Goal: Task Accomplishment & Management: Manage account settings

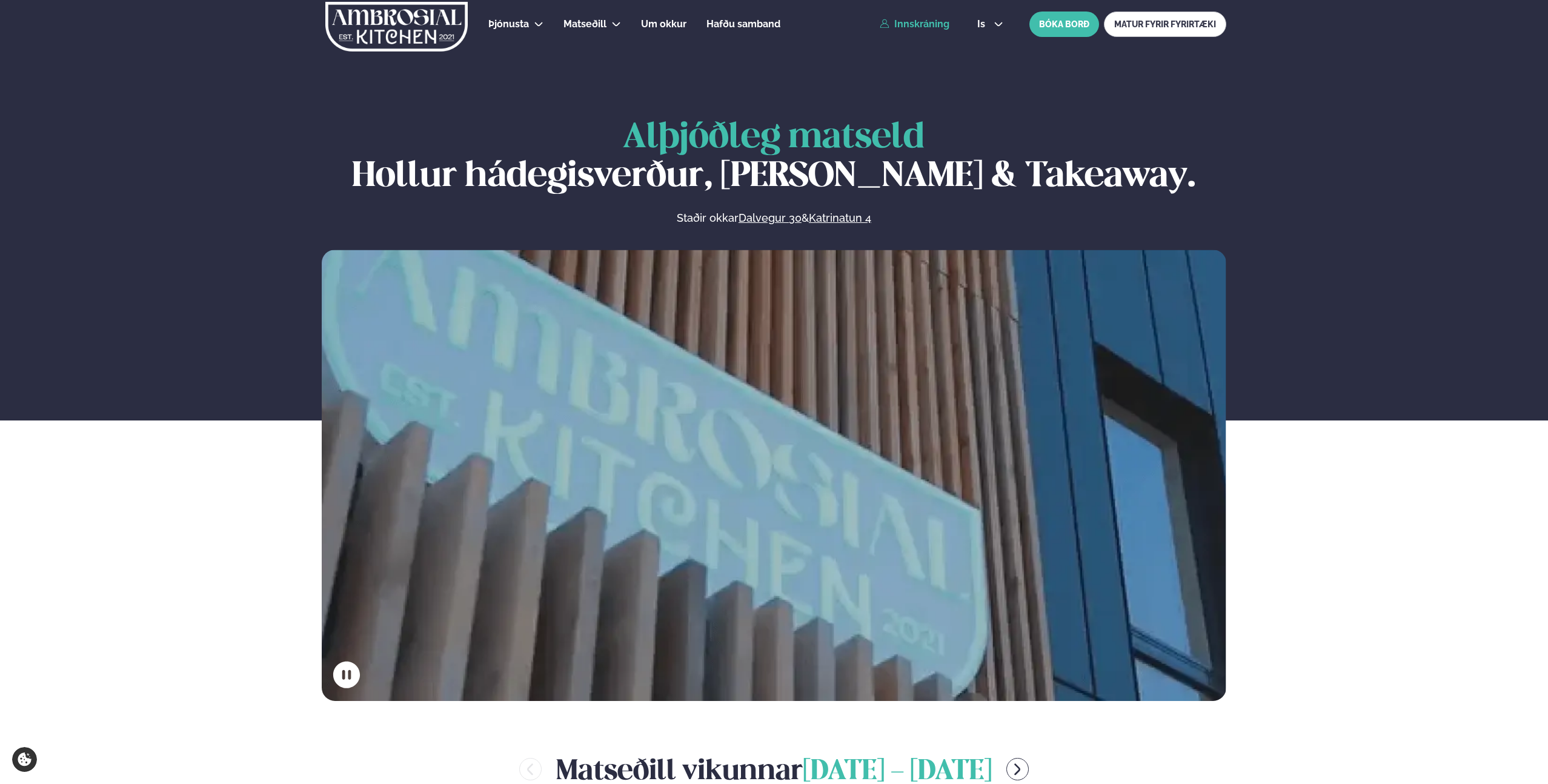
click at [932, 25] on link "Innskráning" at bounding box center [914, 24] width 70 height 11
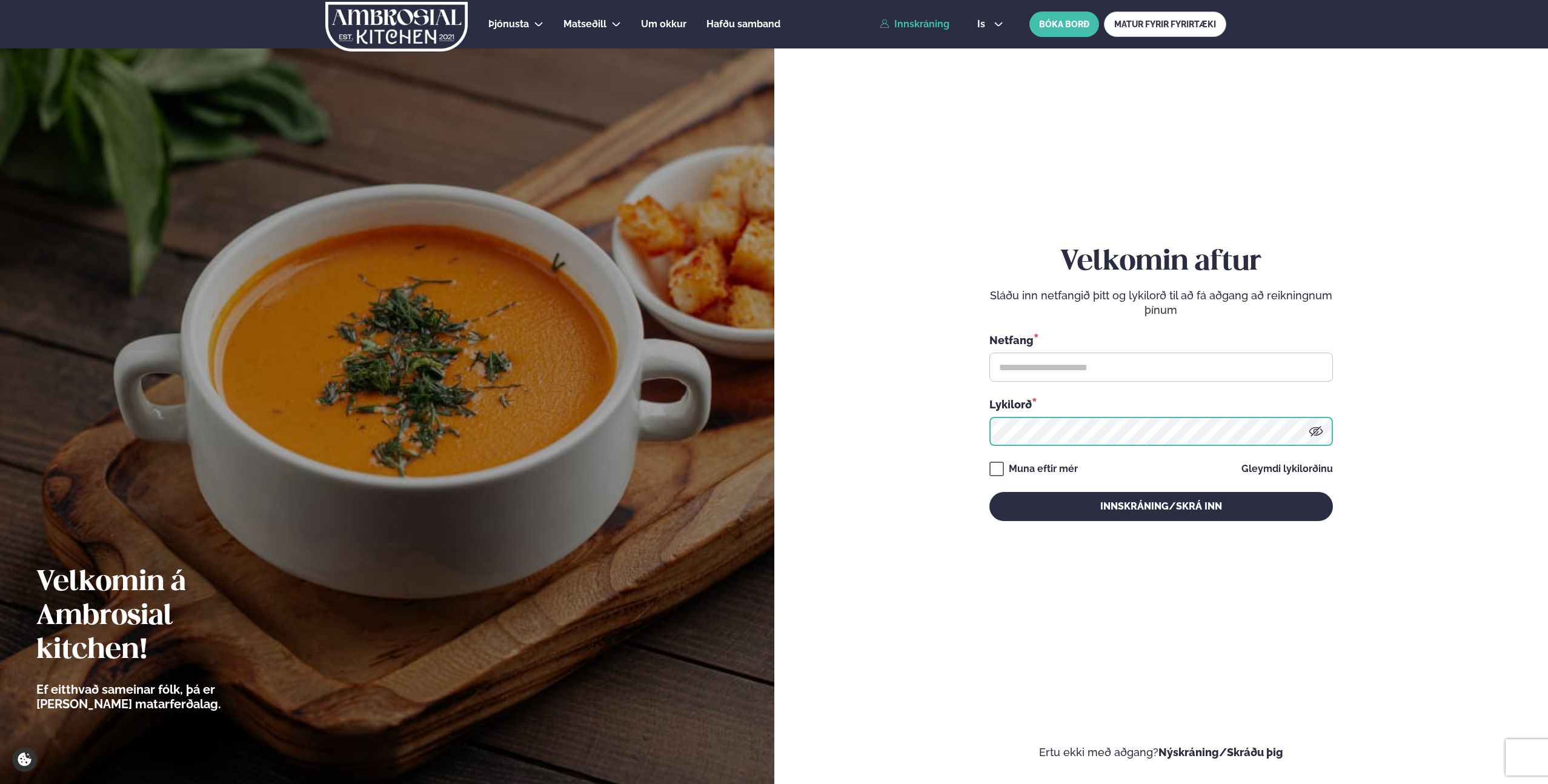
type input "**********"
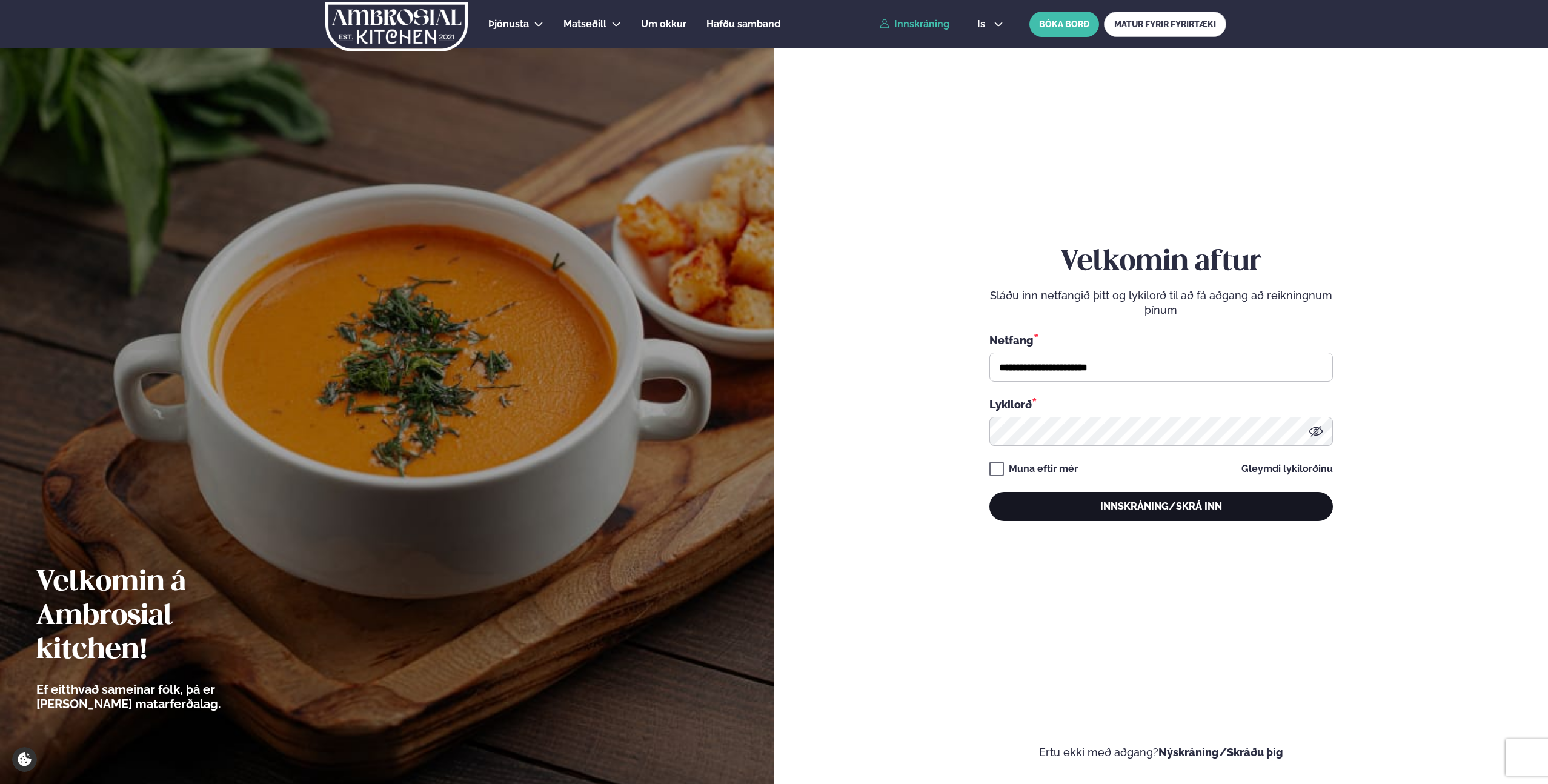
click at [1225, 507] on button "Innskráning/Skrá inn" at bounding box center [1161, 506] width 344 height 29
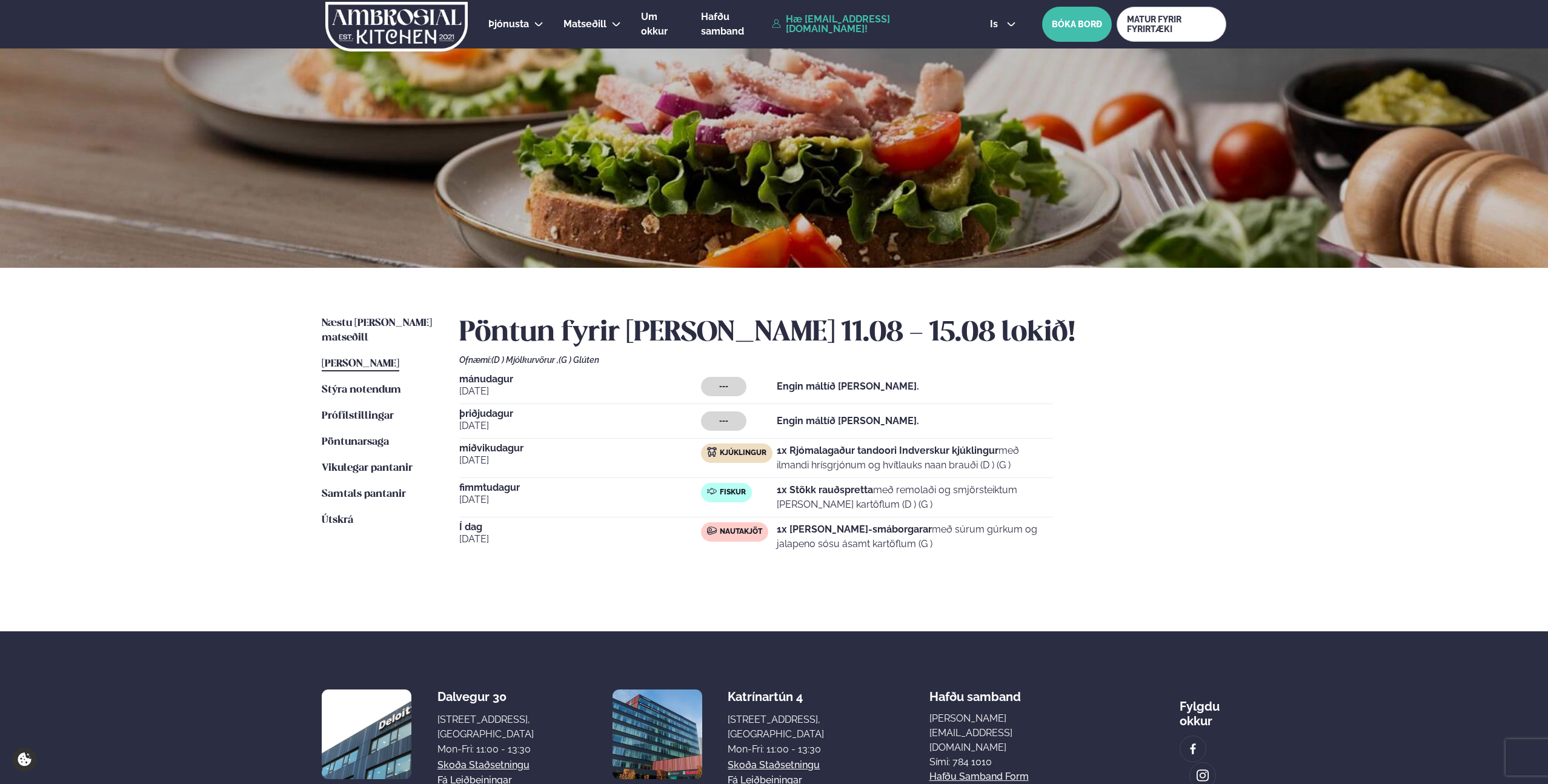
click at [663, 481] on div "mánudagur ágú. 11 --- Engin máltíð valin. þriðjudagur ágú. 12 --- Engin máltíð …" at bounding box center [843, 465] width 767 height 182
click at [394, 324] on span "Næstu [PERSON_NAME] matseðill" at bounding box center [377, 330] width 110 height 25
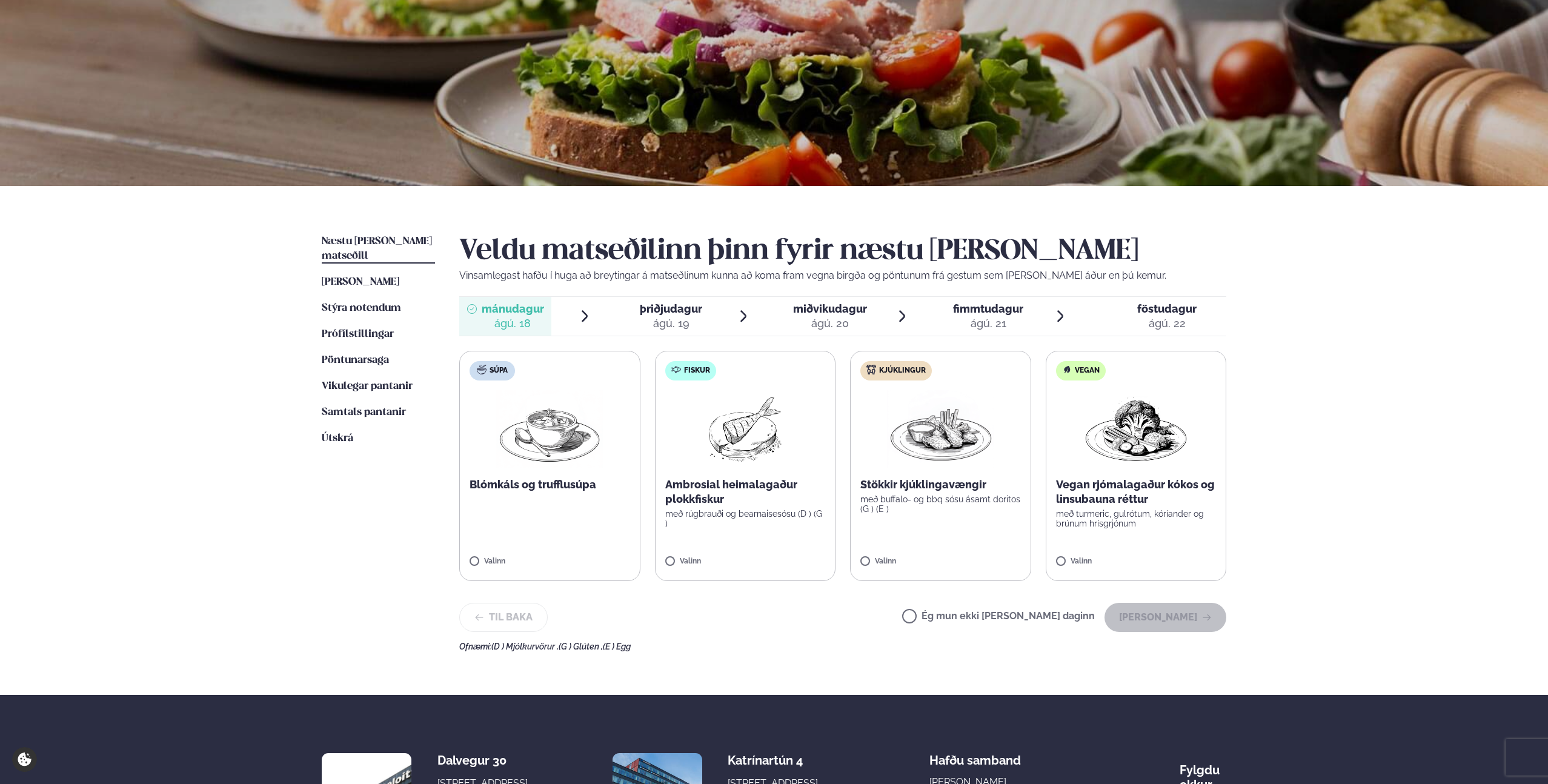
scroll to position [121, 0]
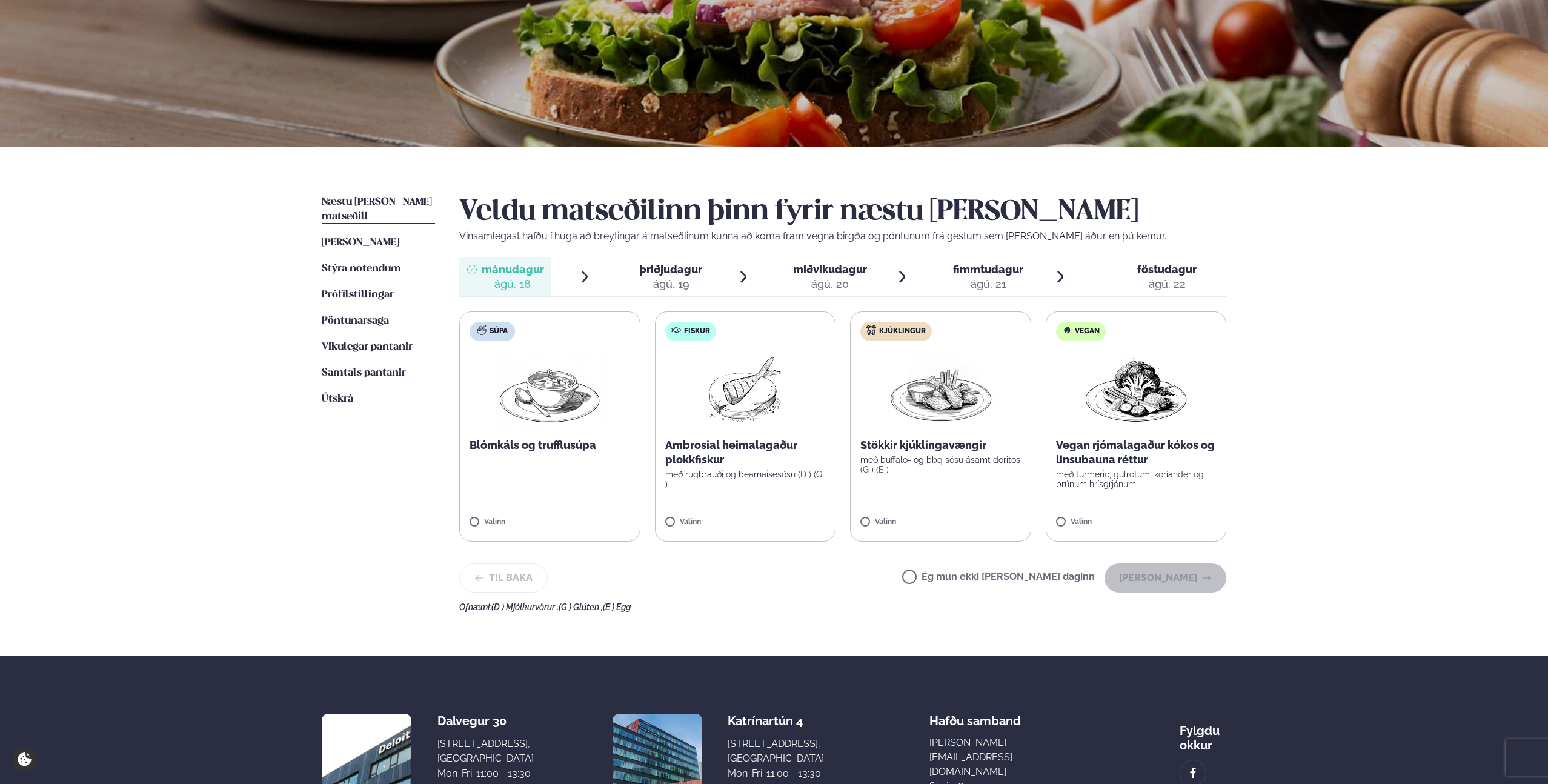
click at [729, 420] on img at bounding box center [745, 390] width 78 height 78
click at [802, 490] on label "Fiskur Ambrosial heimalagaður plokkfiskur með rúgbrauði og bearnaisesósu (D ) (…" at bounding box center [745, 426] width 181 height 230
click at [1158, 582] on button "Halda áfram" at bounding box center [1165, 578] width 122 height 29
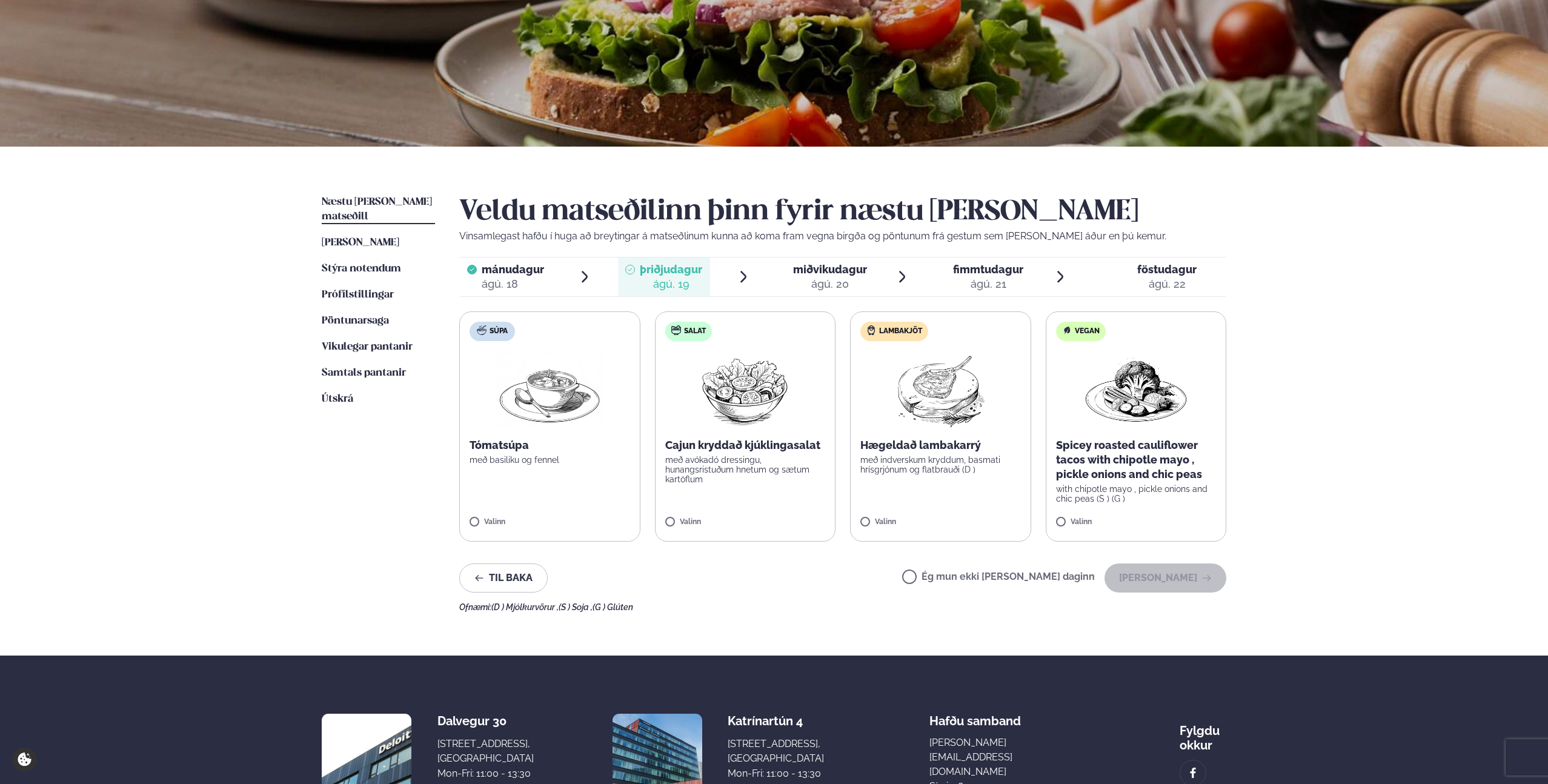
click at [894, 454] on div "Hægeldað lambakarrý með indverskum kryddum, basmati hrísgrjónum og flatbrauði (…" at bounding box center [940, 456] width 161 height 37
click at [1184, 585] on button "Halda áfram" at bounding box center [1165, 578] width 122 height 29
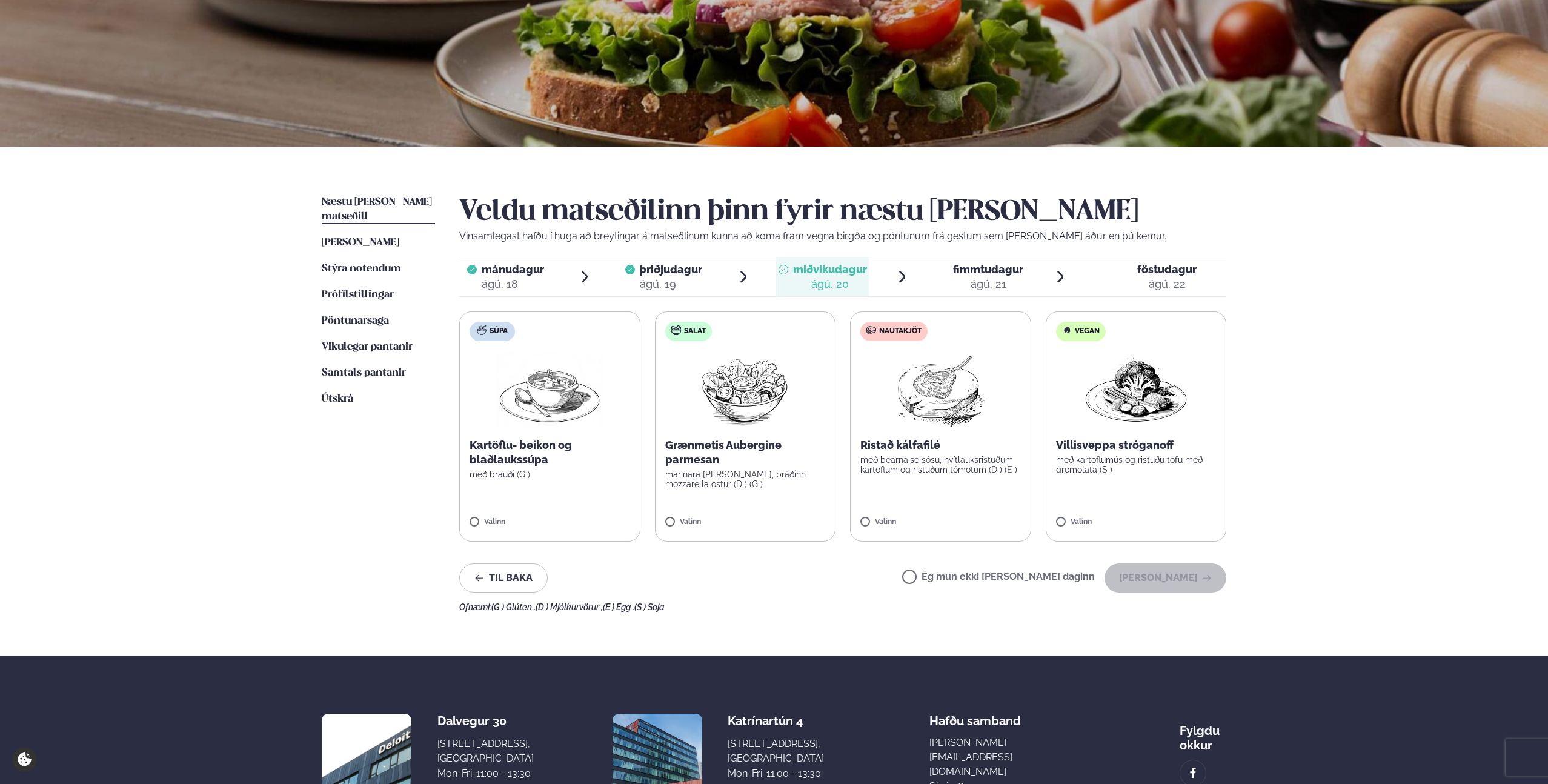
click at [774, 498] on label "Salat Grænmetis Aubergine parmesan marinara sósa, bráðinn mozzarella ostur (D )…" at bounding box center [745, 426] width 181 height 230
click at [1174, 577] on button "Halda áfram" at bounding box center [1165, 578] width 122 height 29
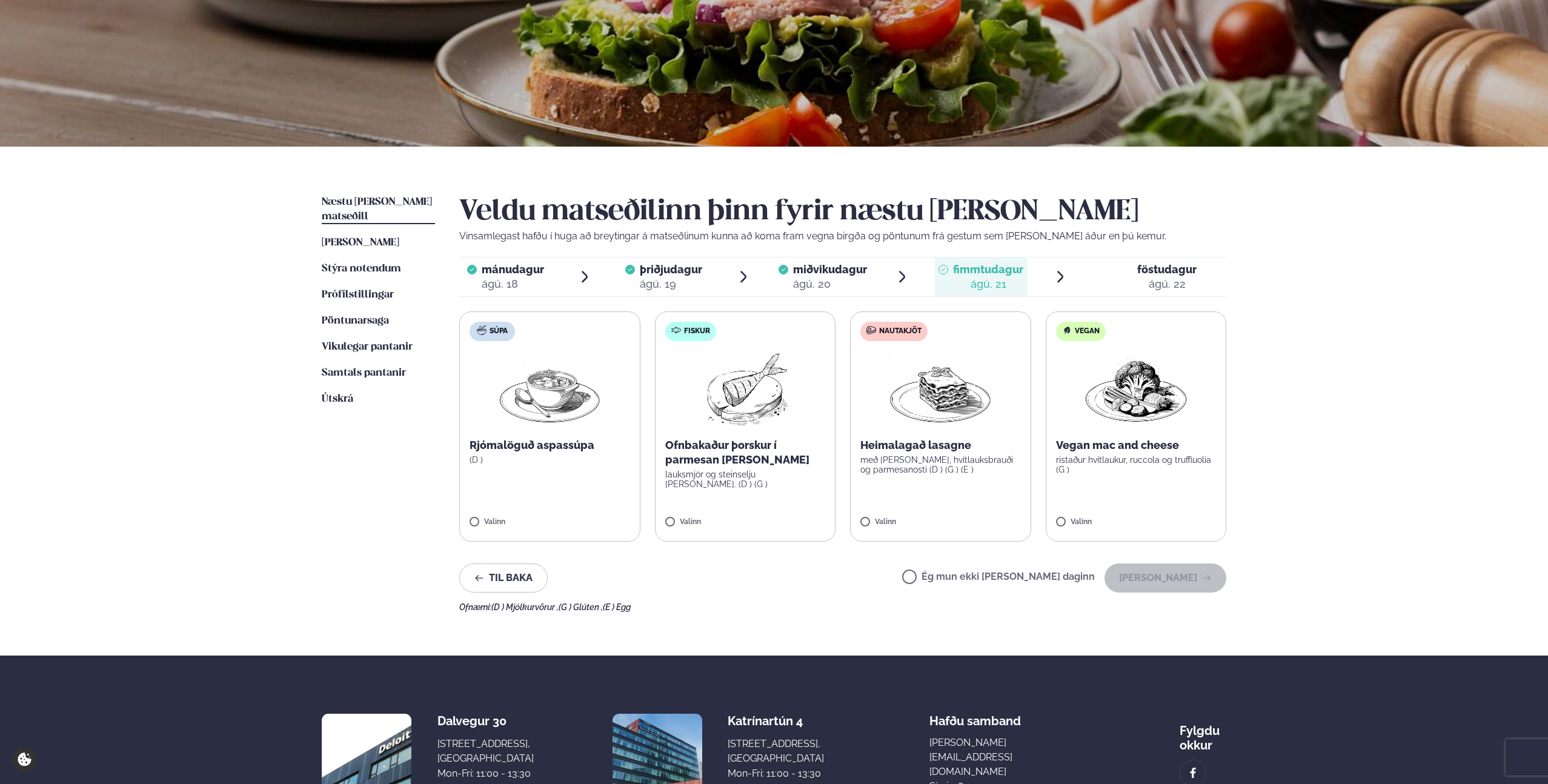
click at [715, 503] on label "Fiskur Ofnbakaður þorskur í parmesan og panko lauksmjör og steinselju sósa. (D …" at bounding box center [745, 426] width 181 height 230
click at [770, 472] on p "lauksmjör og steinselju sósa. (D ) (G )" at bounding box center [745, 479] width 161 height 19
click at [868, 459] on p "með basil pesto, hvítlauksbrauði og parmesanosti (D ) (G ) (E )" at bounding box center [940, 465] width 161 height 19
click at [959, 459] on p "með basil pesto, hvítlauksbrauði og parmesanosti (D ) (G ) (E )" at bounding box center [940, 465] width 161 height 19
click at [1162, 561] on div "Veldu matseðilinn þinn fyrir næstu viku Vinsamlegast hafðu í huga að breytingar…" at bounding box center [843, 403] width 767 height 417
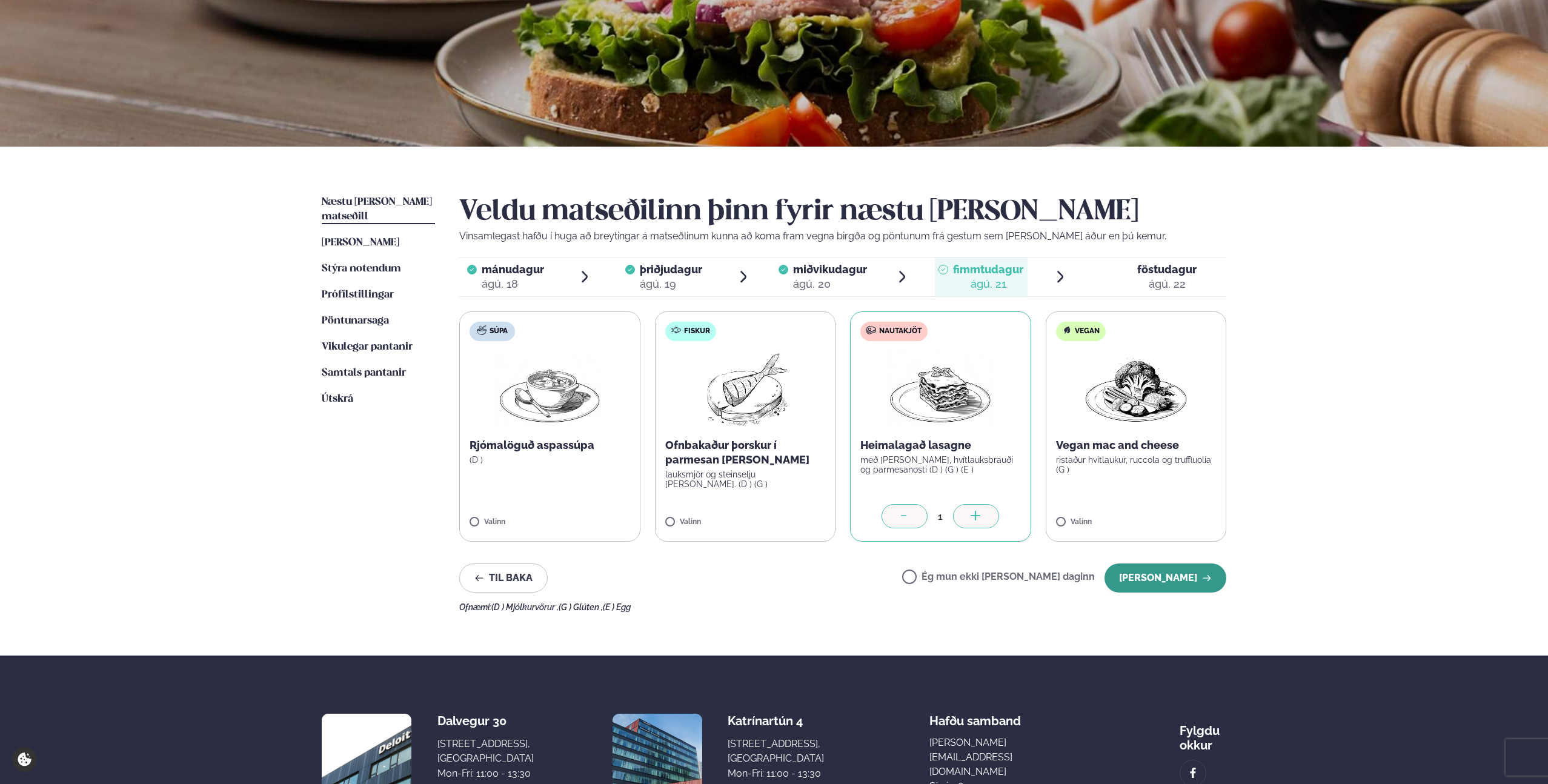
click at [1172, 572] on button "Halda áfram" at bounding box center [1165, 578] width 122 height 29
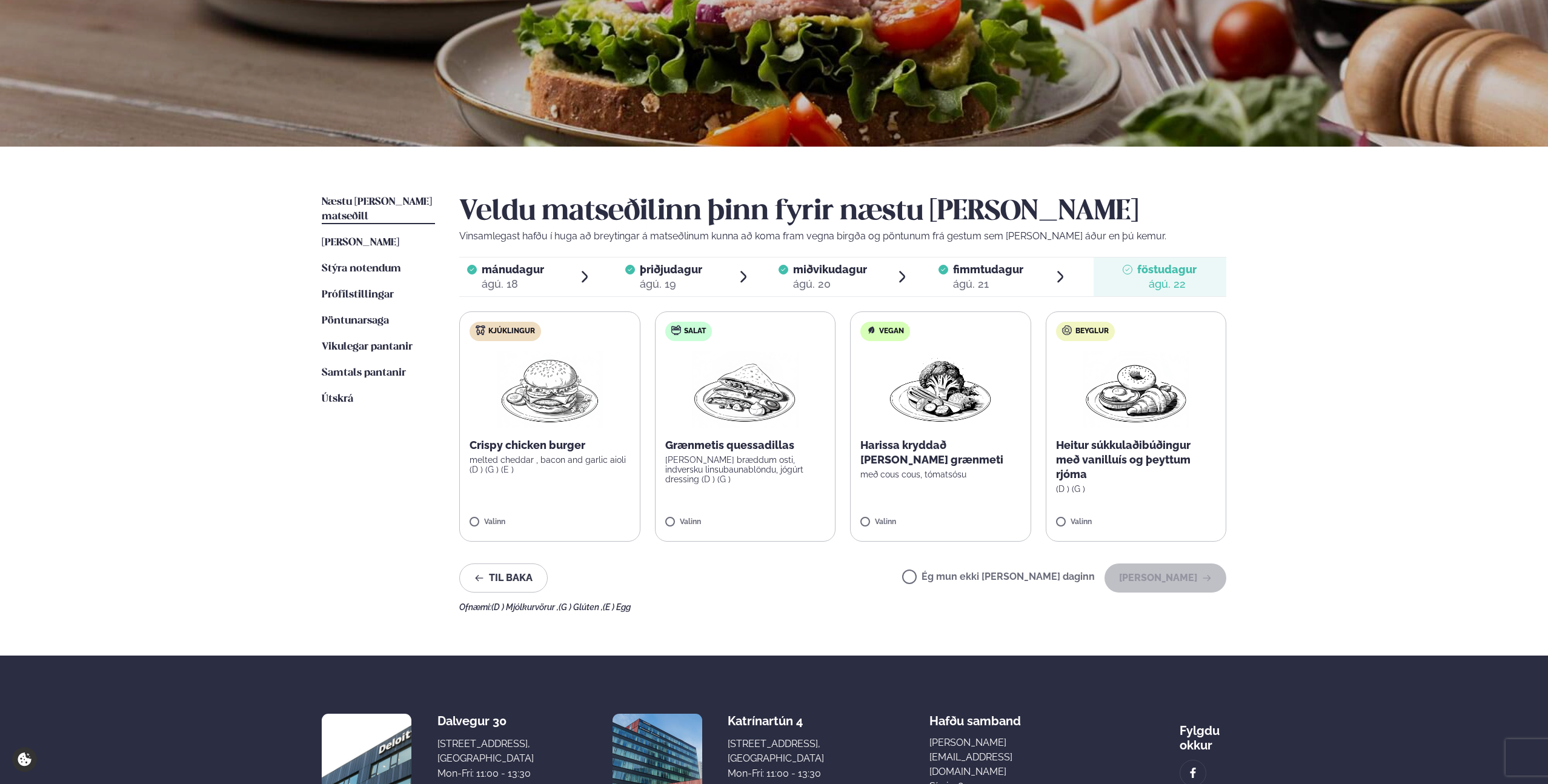
click at [586, 435] on label "Kjúklingur Crispy chicken burger melted cheddar , bacon and garlic aioli (D ) (…" at bounding box center [550, 426] width 181 height 230
click at [1170, 580] on button "Halda áfram" at bounding box center [1165, 578] width 122 height 29
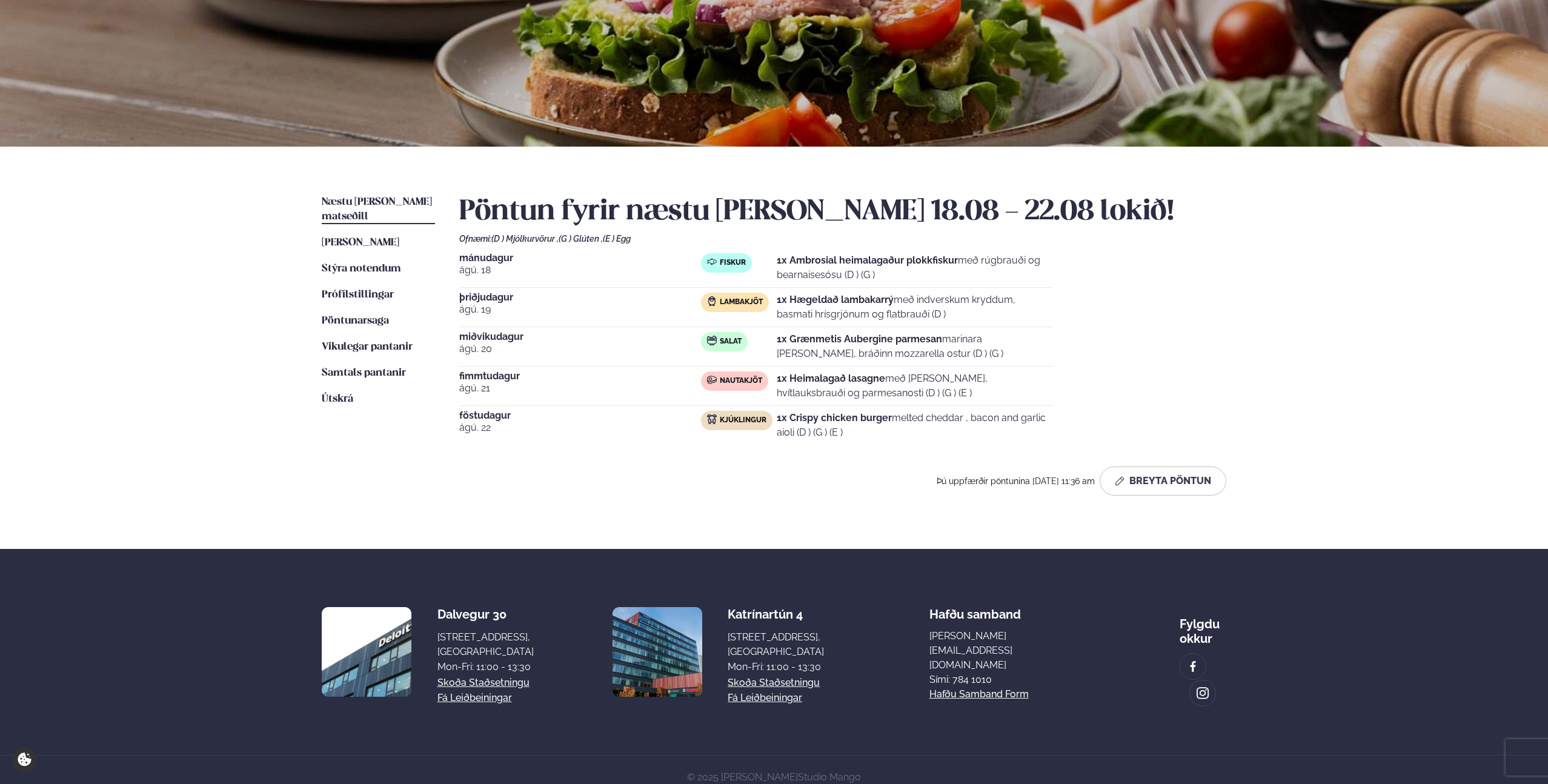
click at [859, 548] on div "Næstu viku matseðill Næsta vika Þessa viku matseðill Þessa viku Stýra notendum …" at bounding box center [773, 347] width 977 height 402
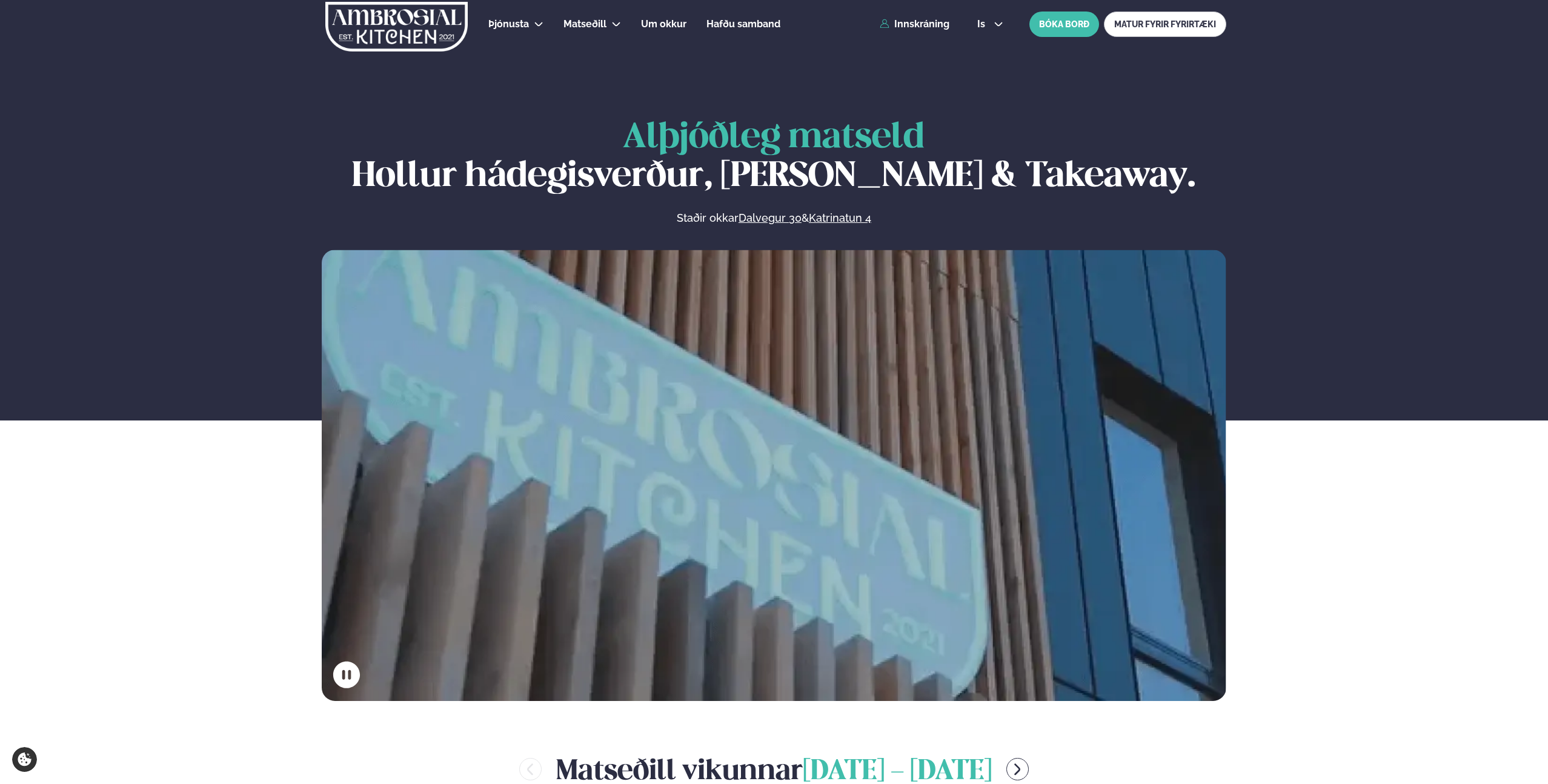
click at [935, 31] on div "Þjónusta Hádegismatur fyrir fyrirtæki Fyrirtækja veitingar Einkapartý Matseðill…" at bounding box center [773, 24] width 977 height 48
click at [935, 26] on link "Innskráning" at bounding box center [914, 24] width 70 height 11
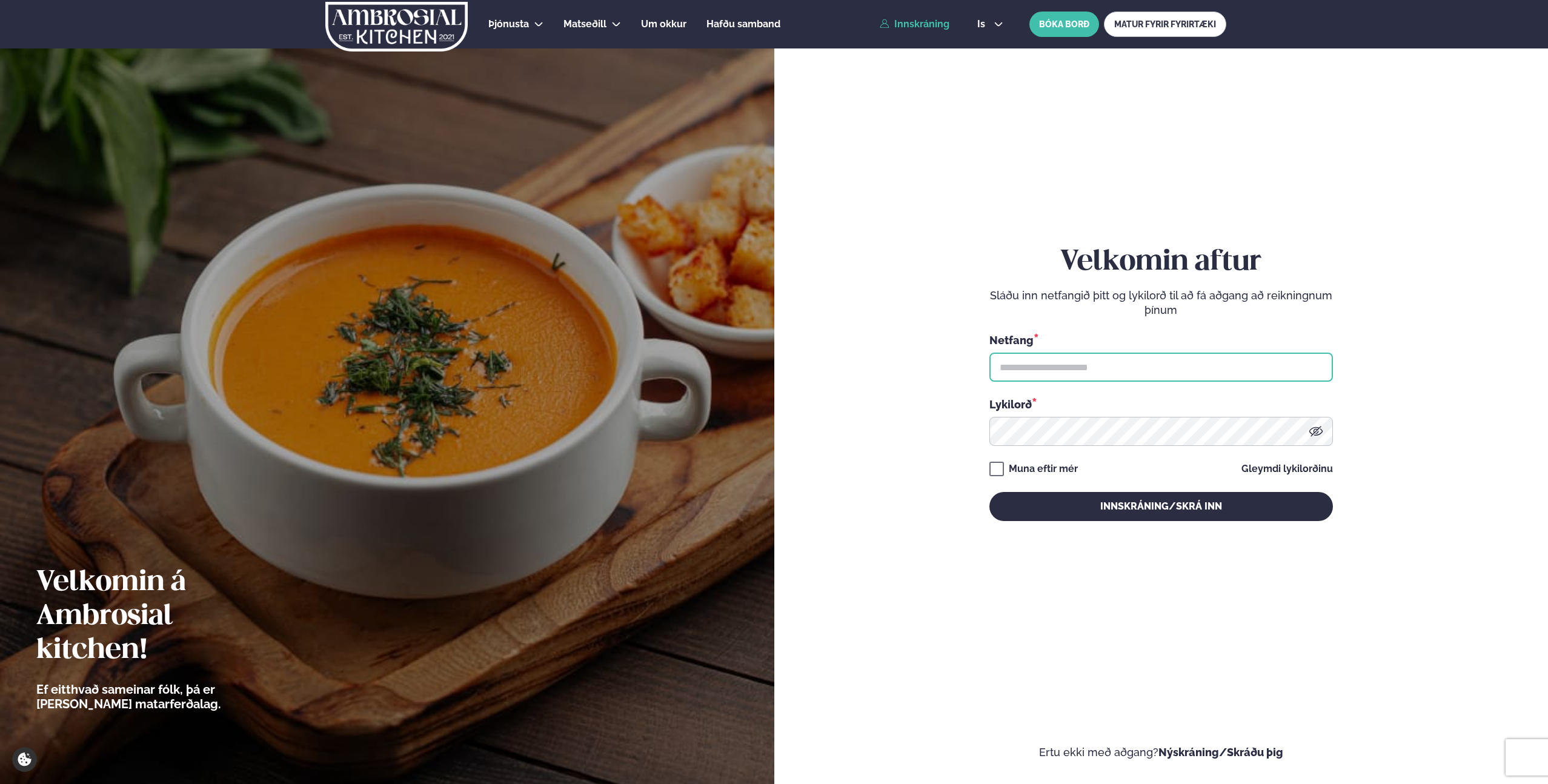
type input "**********"
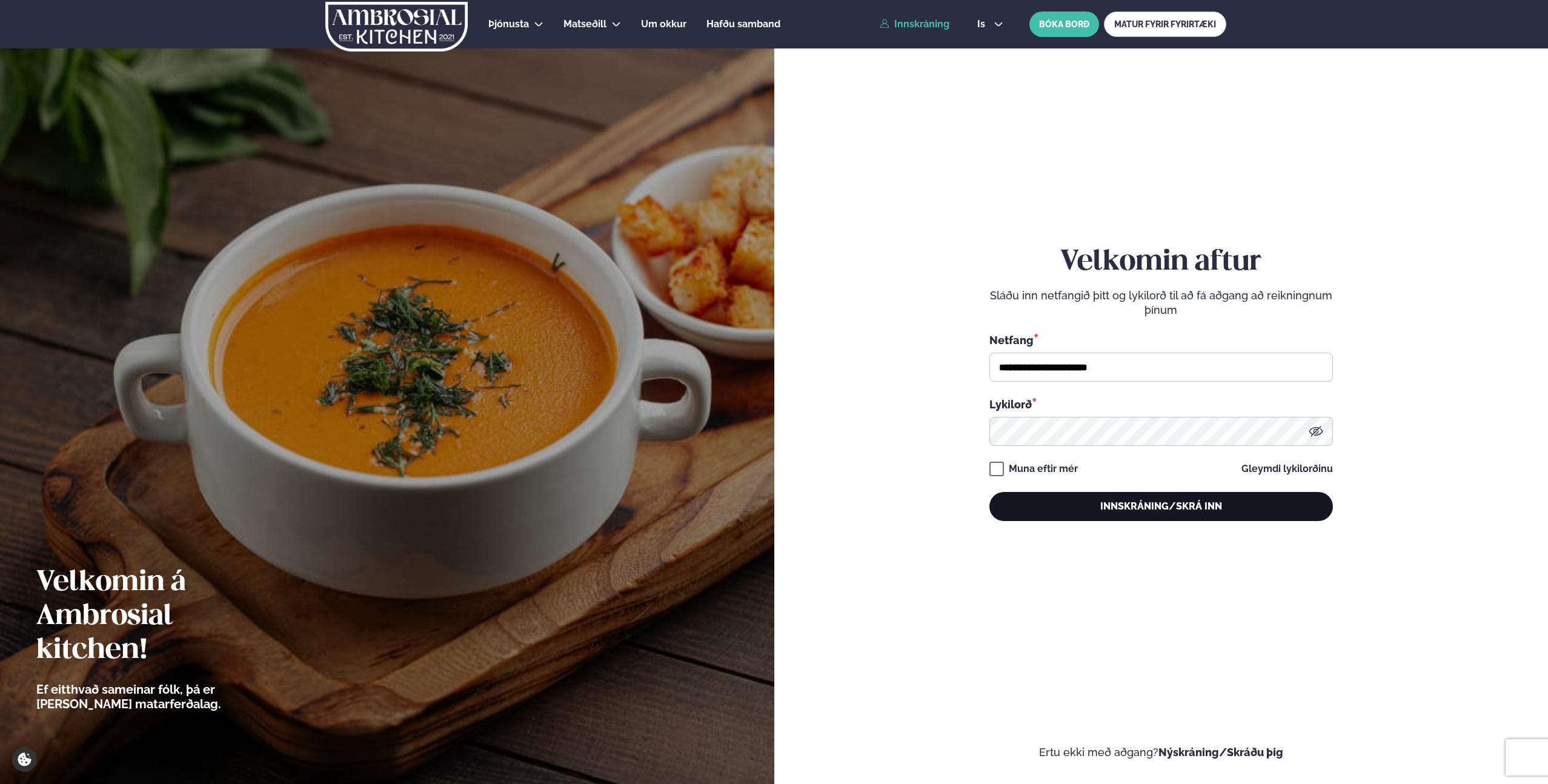
click at [1124, 509] on button "Innskráning/Skrá inn" at bounding box center [1161, 506] width 344 height 29
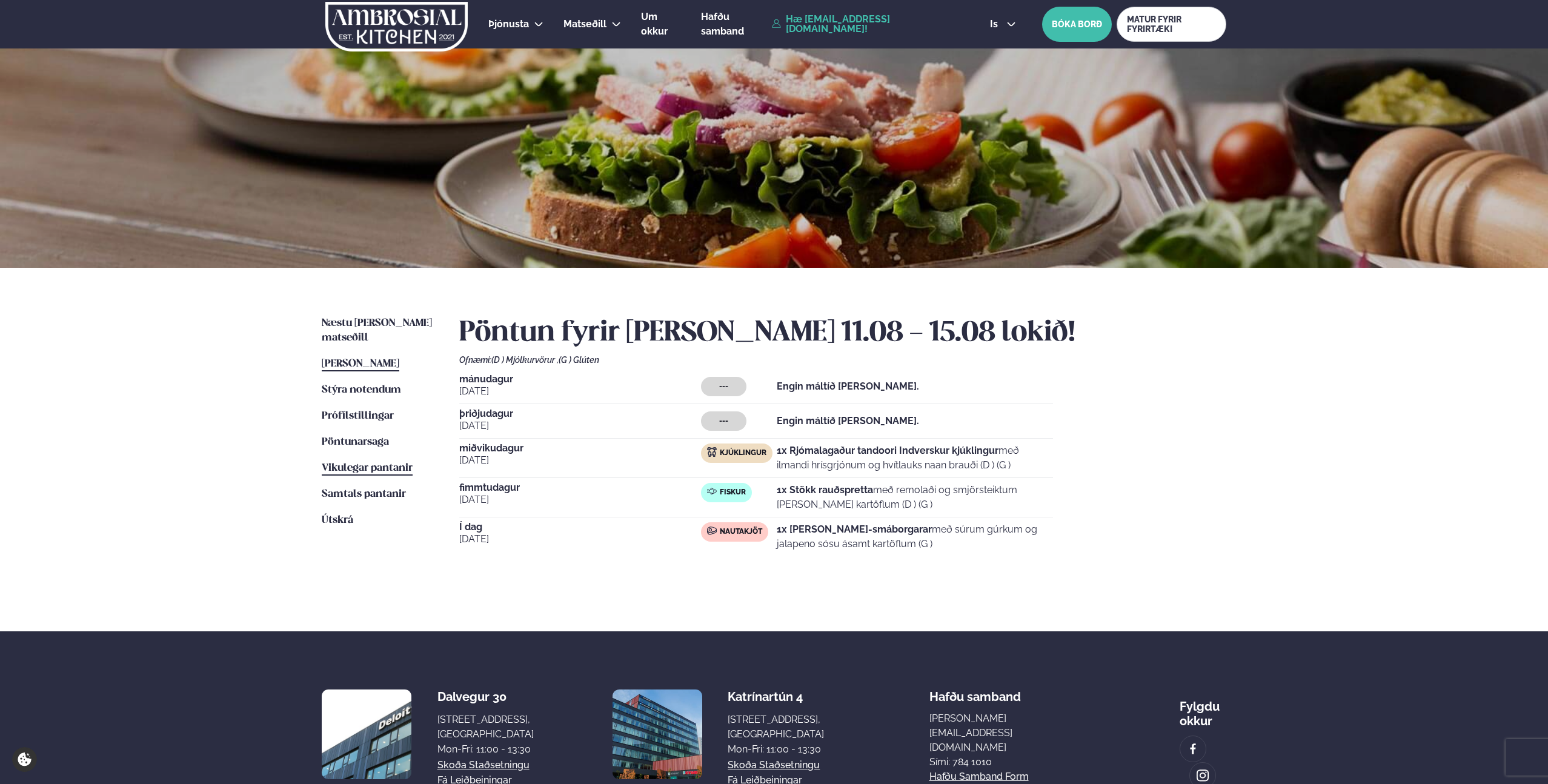
click at [364, 463] on span "Vikulegar pantanir" at bounding box center [367, 468] width 91 height 10
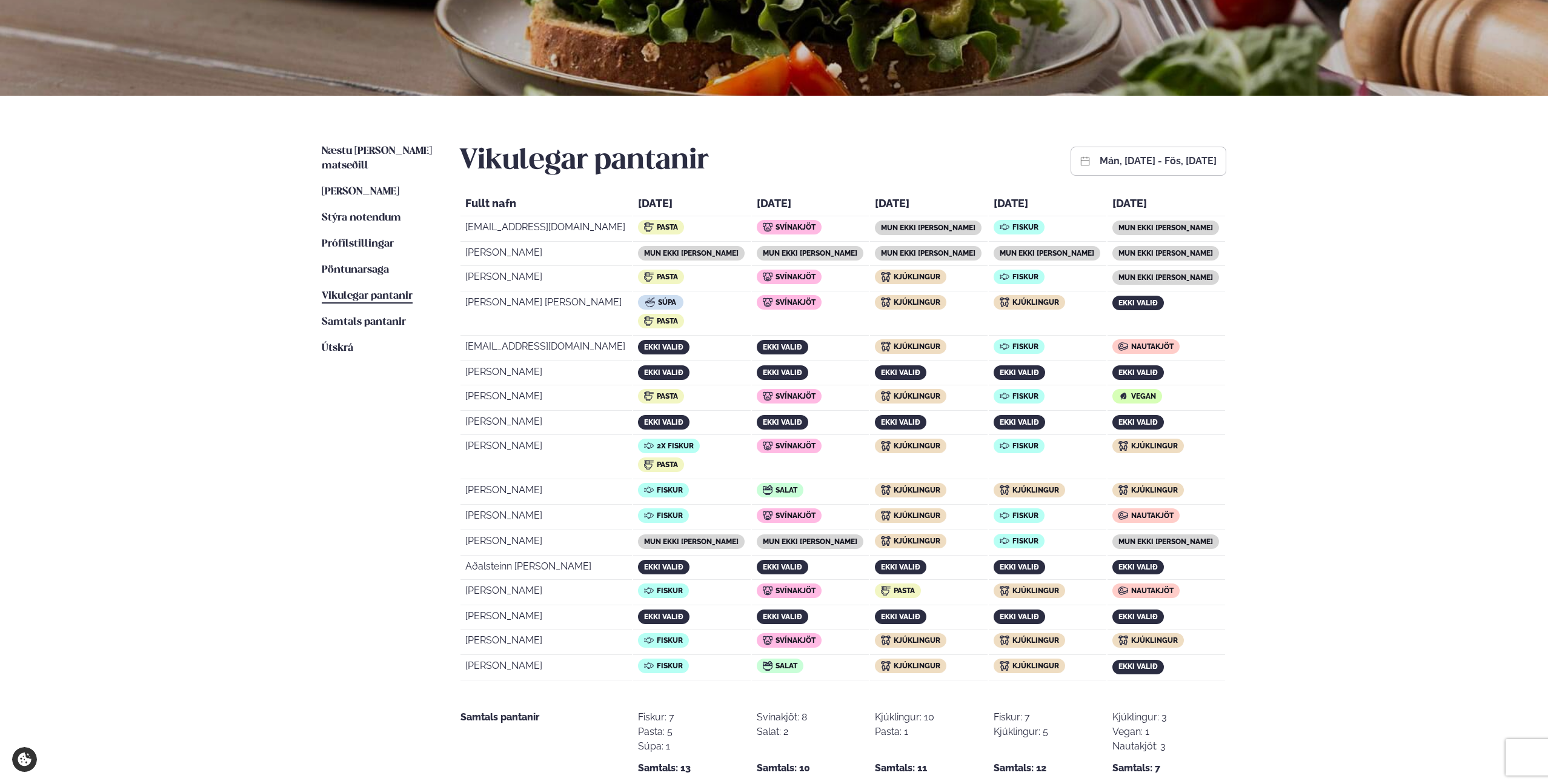
scroll to position [173, 0]
drag, startPoint x: 636, startPoint y: 544, endPoint x: 789, endPoint y: 541, distance: 153.0
click at [789, 541] on tr "Logi Guðmann mun ekki [PERSON_NAME] ekki [PERSON_NAME] Kjúklingur Fiskur mun ek…" at bounding box center [842, 542] width 764 height 24
drag, startPoint x: 1088, startPoint y: 533, endPoint x: 1168, endPoint y: 533, distance: 80.0
click at [1164, 533] on tr "Logi Guðmann mun ekki [PERSON_NAME] ekki [PERSON_NAME] Kjúklingur Fiskur mun ek…" at bounding box center [842, 542] width 764 height 24
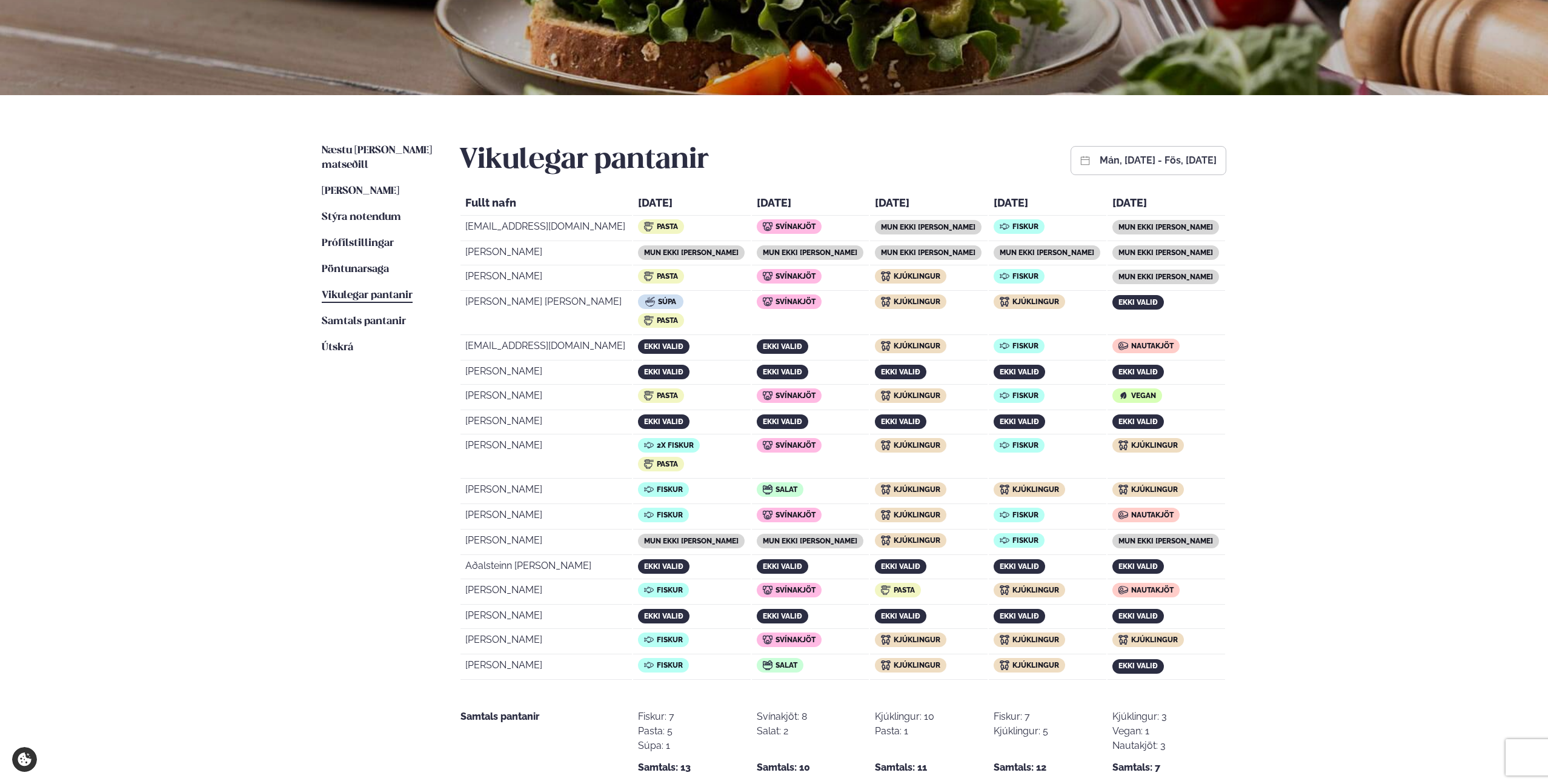
click at [1168, 536] on span "mun ekki [PERSON_NAME]" at bounding box center [1165, 541] width 95 height 9
click at [1168, 536] on span "mun ekki [PERSON_NAME]" at bounding box center [1165, 541] width 95 height 9
click at [1162, 501] on td "Kjúklingur" at bounding box center [1166, 492] width 117 height 24
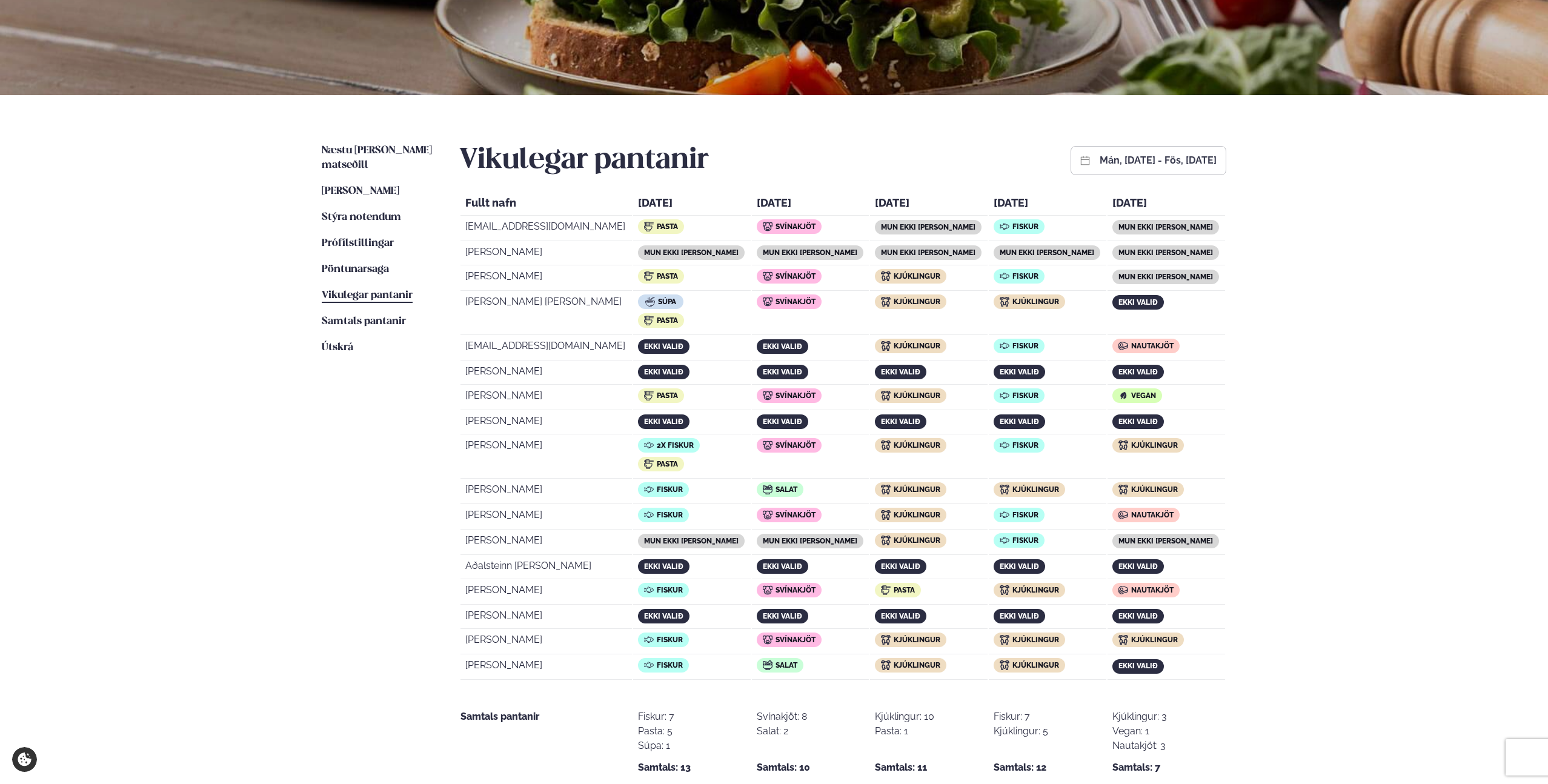
click at [545, 425] on td "[PERSON_NAME]" at bounding box center [546, 422] width 172 height 23
click at [528, 423] on td "[PERSON_NAME]" at bounding box center [546, 422] width 172 height 23
click at [539, 424] on td "[PERSON_NAME]" at bounding box center [546, 422] width 172 height 23
